Goal: Navigation & Orientation: Find specific page/section

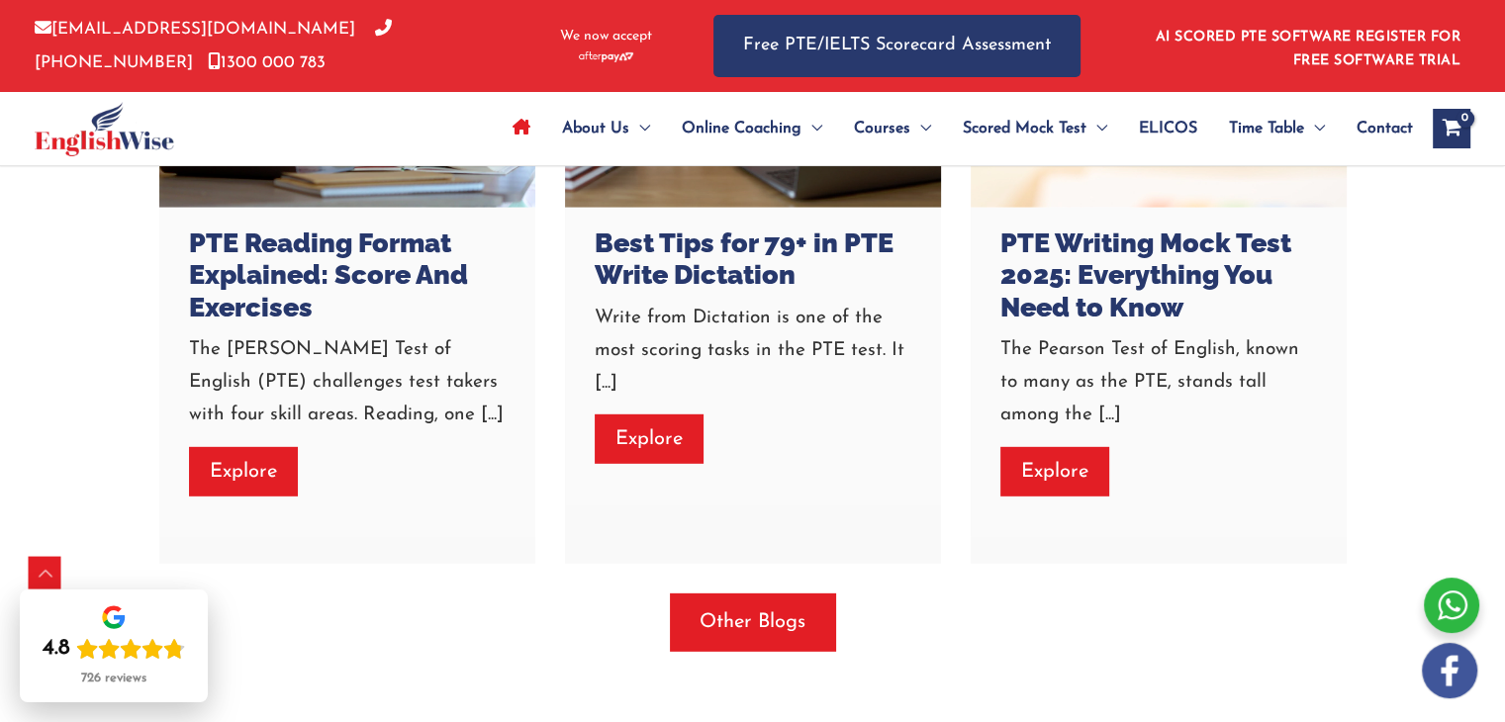
scroll to position [5696, 0]
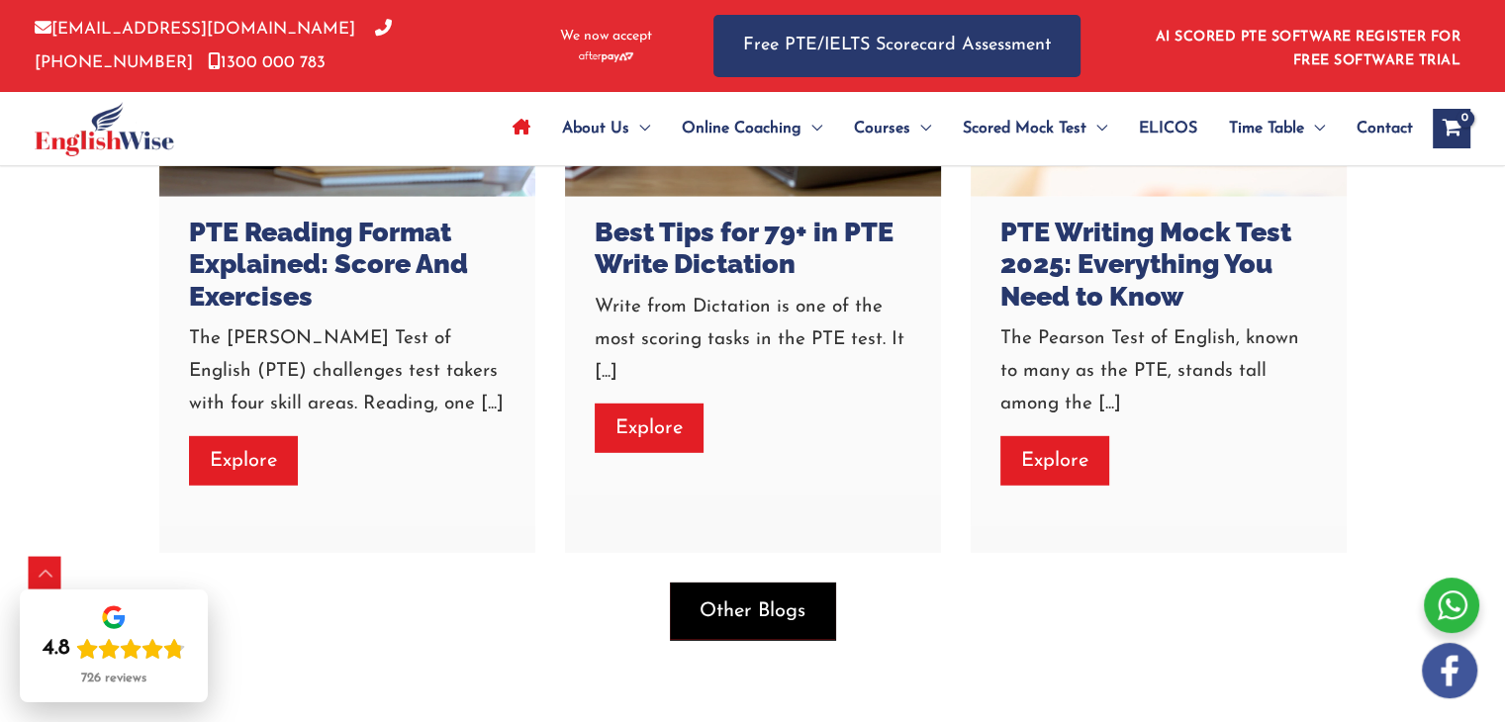
click at [764, 602] on span "Other Blogs" at bounding box center [752, 611] width 106 height 28
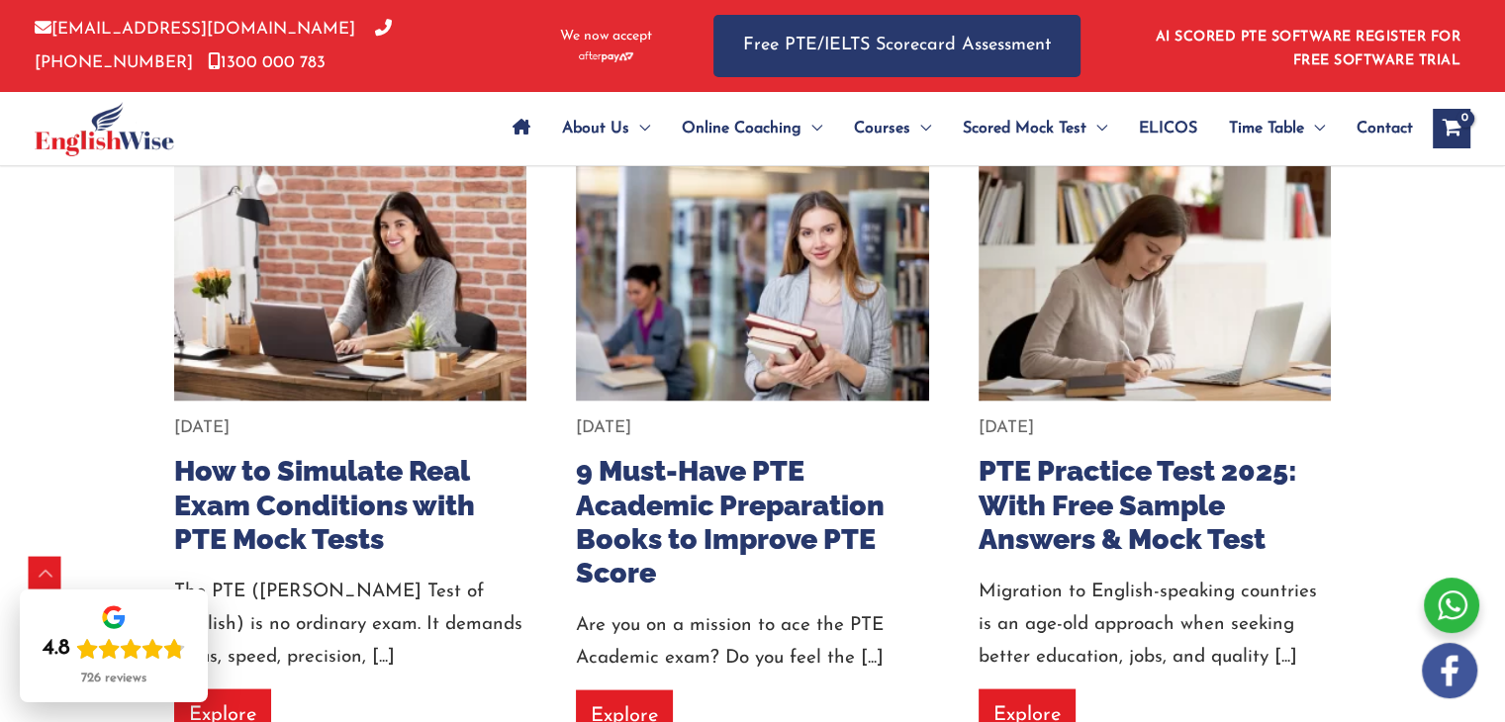
scroll to position [3719, 0]
